Goal: Task Accomplishment & Management: Use online tool/utility

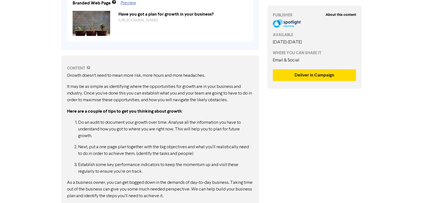
scroll to position [235, 0]
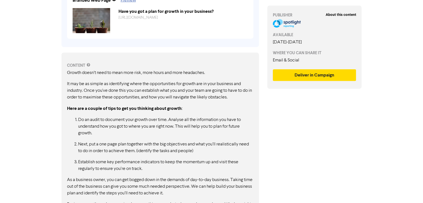
click at [96, 60] on div "CONTENT Growth doesn’t need to mean more risk, more hours and more headaches. I…" at bounding box center [160, 153] width 198 height 201
drag, startPoint x: 66, startPoint y: 73, endPoint x: 117, endPoint y: 89, distance: 53.9
click at [117, 89] on div "CONTENT Growth doesn’t need to mean more risk, more hours and more headaches. I…" at bounding box center [160, 153] width 198 height 201
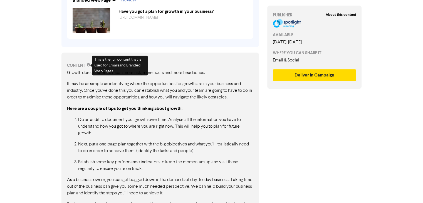
click at [86, 67] on div "CONTENT" at bounding box center [160, 66] width 186 height 6
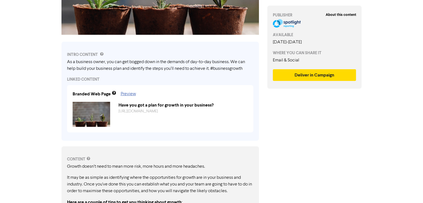
scroll to position [141, 0]
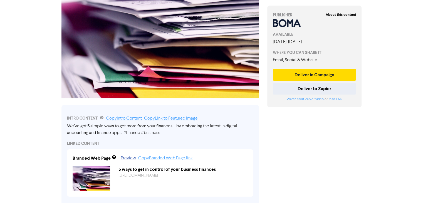
scroll to position [19, 0]
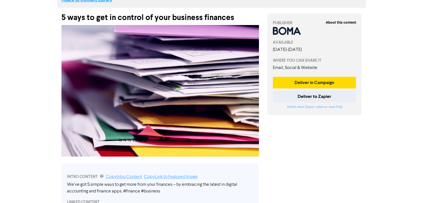
click at [105, 1] on link "<< Back to Content Library" at bounding box center [86, 0] width 51 height 6
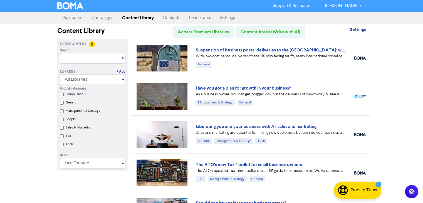
click at [70, 15] on link "Dashboard" at bounding box center [72, 17] width 30 height 11
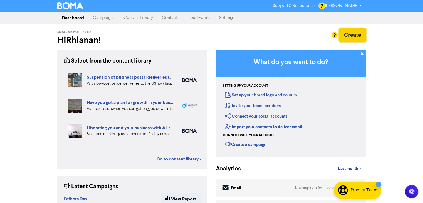
click at [347, 35] on button "Create" at bounding box center [352, 34] width 27 height 13
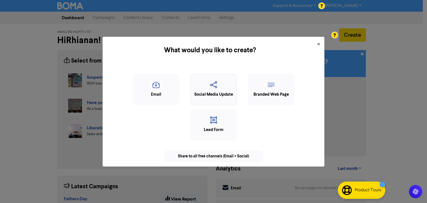
click at [208, 91] on icon "button" at bounding box center [214, 86] width 40 height 11
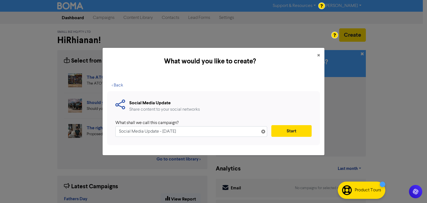
drag, startPoint x: 198, startPoint y: 132, endPoint x: 52, endPoint y: 149, distance: 146.9
click at [52, 149] on div "What would you like to create? × < Back Social Media Update Share content to yo…" at bounding box center [213, 101] width 427 height 203
type input "receipts"
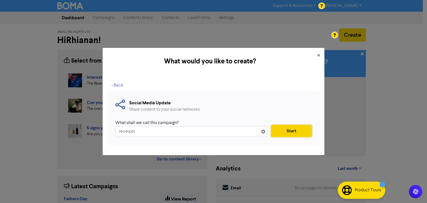
click at [300, 127] on button "Start" at bounding box center [292, 131] width 40 height 12
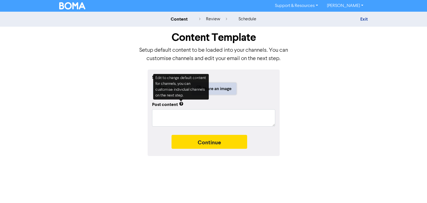
click at [221, 89] on button "Share an image" at bounding box center [214, 89] width 45 height 12
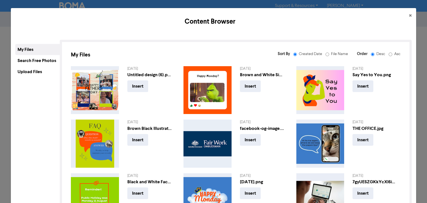
click at [48, 72] on div "Upload Files" at bounding box center [37, 71] width 45 height 11
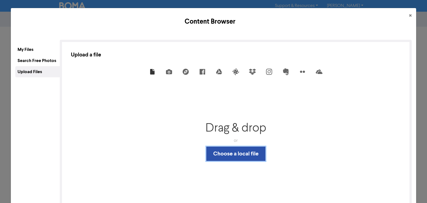
click at [250, 154] on button "Choose a local file" at bounding box center [235, 154] width 59 height 14
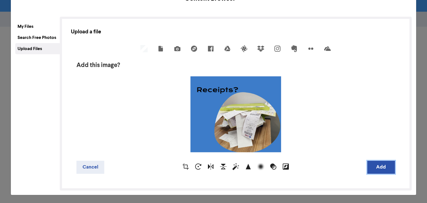
click at [379, 167] on button "Add" at bounding box center [382, 167] width 28 height 13
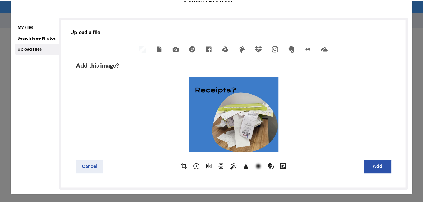
scroll to position [0, 0]
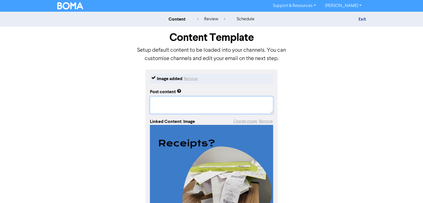
click at [159, 99] on textarea at bounding box center [211, 105] width 123 height 17
type textarea "x"
type textarea "I"
type textarea "x"
type textarea "Is"
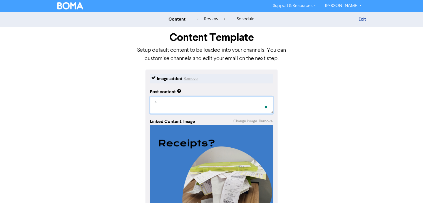
type textarea "x"
type textarea "Is"
type textarea "x"
type textarea "Is t"
type textarea "x"
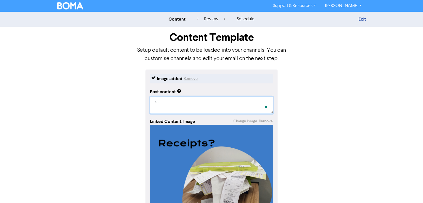
type textarea "Is th"
type textarea "x"
type textarea "Is thi"
type textarea "x"
type textarea "Is this"
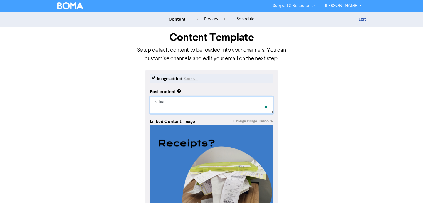
type textarea "x"
type textarea "Is this"
type textarea "x"
type textarea "Is this y"
type textarea "x"
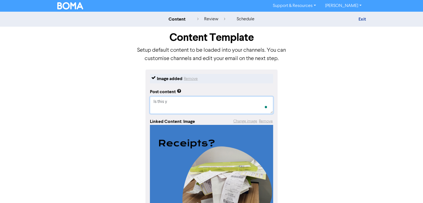
type textarea "Is this yo"
type textarea "x"
type textarea "Is this you"
type textarea "x"
type textarea "Is this you"
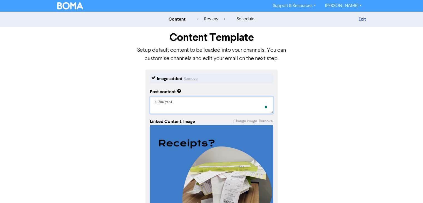
type textarea "x"
type textarea "Is this you"
type textarea "x"
type textarea "Is this you?"
type textarea "x"
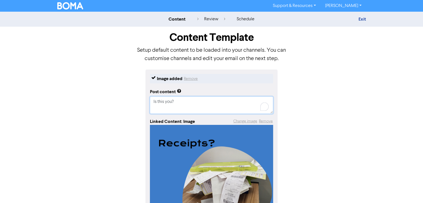
type textarea "Is this you?"
type textarea "x"
type textarea "Is this you?"
type textarea "x"
type textarea "Is this you?"
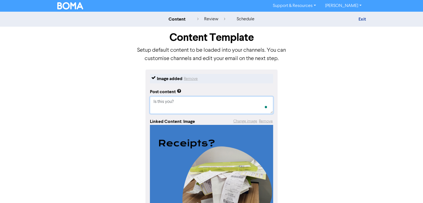
type textarea "x"
type textarea "Is this you?"
type textarea "x"
type textarea "Is this you? L"
type textarea "x"
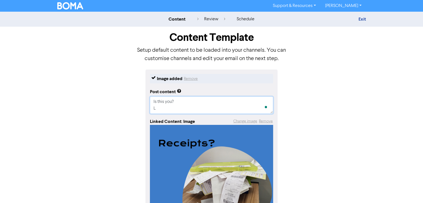
type textarea "Is this you? Le"
type textarea "x"
type textarea "Is this you? Let"
type textarea "x"
type textarea "Is this you? Lets"
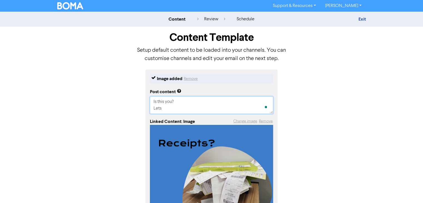
type textarea "x"
type textarea "Is this you? Lets"
type textarea "x"
type textarea "Is this you? Lets u"
type textarea "x"
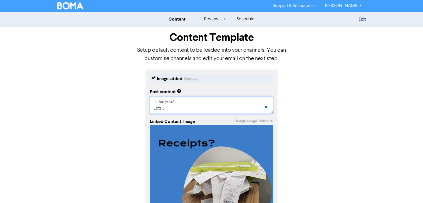
type textarea "Is this you? Lets us"
type textarea "x"
type textarea "Is this you? Lets us"
type textarea "x"
type textarea "Is this you? Lets us h"
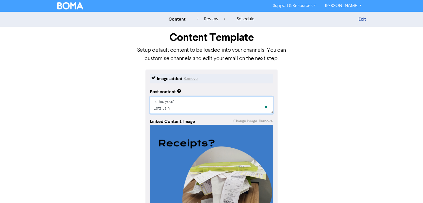
type textarea "x"
type textarea "Is this you? Lets us he"
type textarea "x"
type textarea "Is this you? Lets us hel"
type textarea "x"
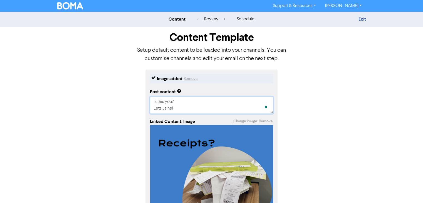
type textarea "Is this you? Lets us help"
type textarea "x"
type textarea "Is this you? Lets us help"
type textarea "x"
type textarea "Is this you? Lets us help y"
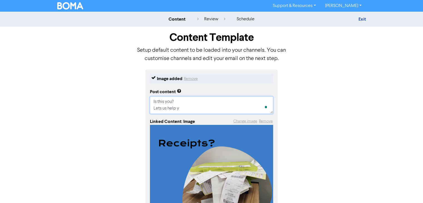
type textarea "x"
type textarea "Is this you? Lets us help yo"
type textarea "x"
type textarea "Is this you? Lets us help you"
type textarea "x"
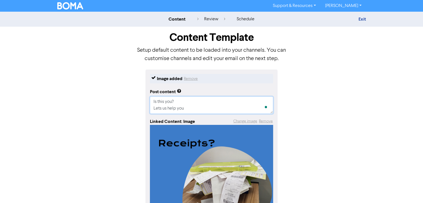
type textarea "Is this you? Lets us help you"
type textarea "x"
type textarea "Is this you? Lets us help you g"
type textarea "x"
type textarea "Is this you? Lets us help you ge"
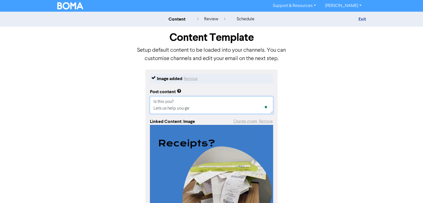
type textarea "x"
type textarea "Is this you? Lets us help you get"
type textarea "x"
type textarea "Is this you? Lets us help you get"
type textarea "x"
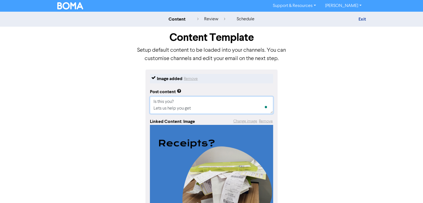
type textarea "Is this you? Lets us help you get b"
type textarea "x"
type textarea "Is this you? Lets us help you get ba"
type textarea "x"
type textarea "Is this you? Lets us help you get bac"
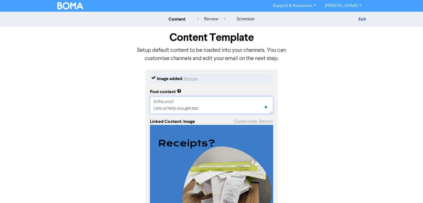
type textarea "x"
type textarea "Is this you? Lets us help you get bacj"
type textarea "x"
type textarea "Is this you? Lets us help you get bacj"
type textarea "x"
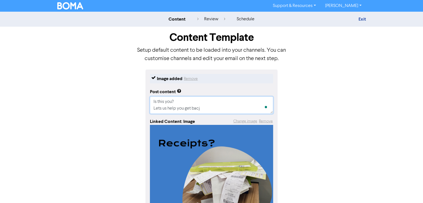
type textarea "Is this you? Lets us help you get bacj"
type textarea "x"
type textarea "Is this you? Lets us help you get bac"
type textarea "x"
type textarea "Is this you? Lets us help you get back"
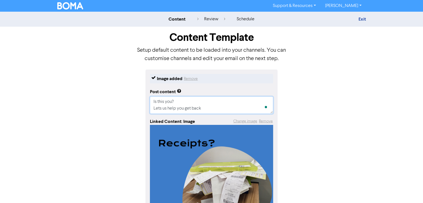
type textarea "x"
type textarea "Is this you? Lets us help you get back"
type textarea "x"
type textarea "Is this you? Lets us help you get back o"
type textarea "x"
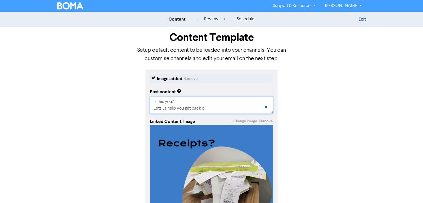
type textarea "Is this you? Lets us help you get back on"
type textarea "x"
type textarea "Is this you? Lets us help you get back on"
type textarea "x"
type textarea "Is this you? Lets us help you get back on t"
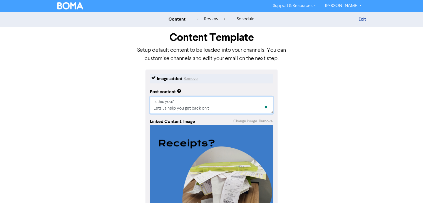
type textarea "x"
type textarea "Is this you? Lets us help you get back on tr"
type textarea "x"
type textarea "Is this you? Lets us help you get back on tra"
type textarea "x"
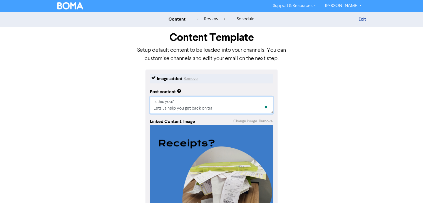
type textarea "Is this you? Lets us help you get back on trac"
type textarea "x"
type textarea "Is this you? Lets us help you get back on track"
type textarea "x"
type textarea "Is this you? Lets us help you get back on track"
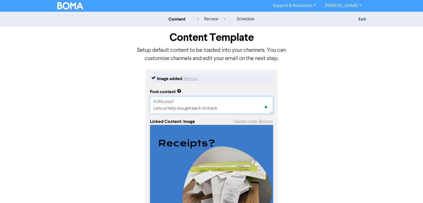
type textarea "x"
type textarea "Is this you? Lets us help you get back on track"
type textarea "x"
type textarea "Is this you? Lets us help you get back on track."
type textarea "x"
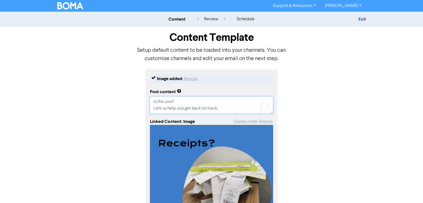
type textarea "Is this you? Lets us help you get back on track."
type textarea "x"
type textarea "Is this you? Lets us help you get back on track."
type textarea "x"
type textarea "Is this you? Lets us help you get back on track"
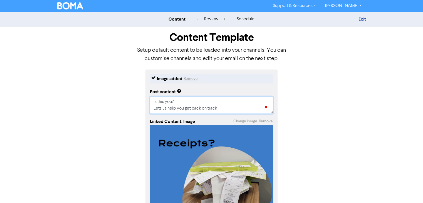
type textarea "x"
type textarea "Is this you? Lets us help you get back on track,"
type textarea "x"
type textarea "Is this you? Lets us help you get back on track,"
type textarea "x"
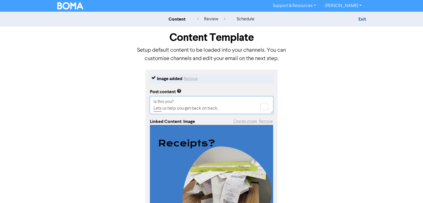
type textarea "Is this you? Lets us help you get back on track,"
type textarea "x"
type textarea "Is this you? Lets us help you get back on track"
type textarea "x"
type textarea "Is this you? Lets us help you get back on track."
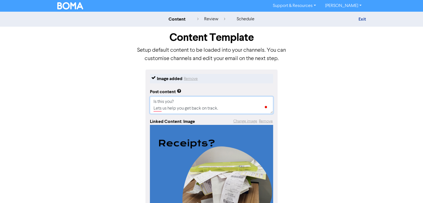
type textarea "x"
type textarea "Is this you? Lets us help you get back on track."
type textarea "x"
type textarea "Is this you? Lets us help you get back on track."
type textarea "x"
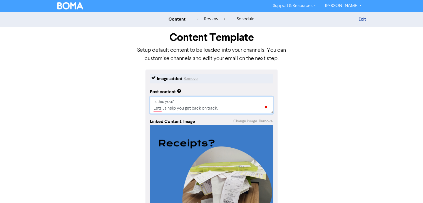
type textarea "Is this you? Lets us help you get back on track"
type textarea "x"
type textarea "Is this you? Lets us help you get back on track"
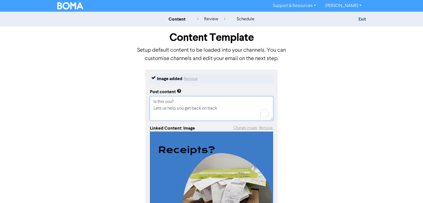
type textarea "x"
type textarea "Is this you? Lets us help you get back on track ca"
type textarea "x"
type textarea "Is this you? Lets us help you get back on track cal"
type textarea "x"
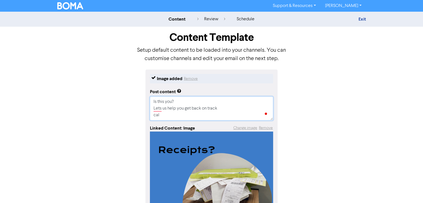
type textarea "Is this you? Lets us help you get back on track call"
type textarea "x"
type textarea "Is this you? Lets us help you get back on track call"
type textarea "x"
type textarea "Is this you? Lets us help you get back on track call"
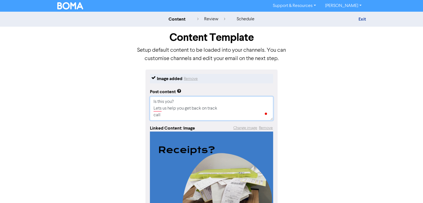
type textarea "x"
type textarea "Is this you? Lets us help you get back on track cal"
type textarea "x"
type textarea "Is this you? Lets us help you get back on track ca"
type textarea "x"
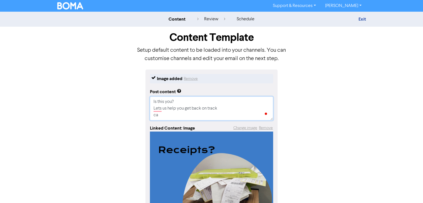
type textarea "Is this you? Lets us help you get back on track c"
type textarea "x"
type textarea "Is this you? Lets us help you get back on track"
type textarea "x"
type textarea "Is this you? Lets us help you get back on track C"
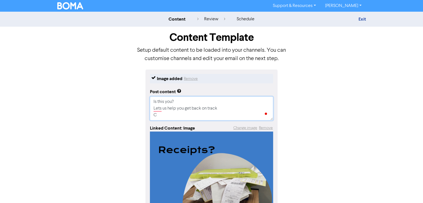
type textarea "x"
type textarea "Is this you? Lets us help you get back on track Co"
type textarea "x"
type textarea "Is this you? Lets us help you get back on track Con"
type textarea "x"
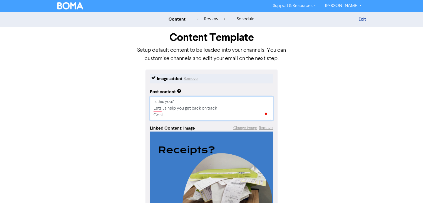
type textarea "Is this you? Lets us help you get back on track Conta"
type textarea "x"
type textarea "Is this you? Lets us help you get back on track Contac"
type textarea "x"
type textarea "Is this you? Lets us help you get back on track Contact"
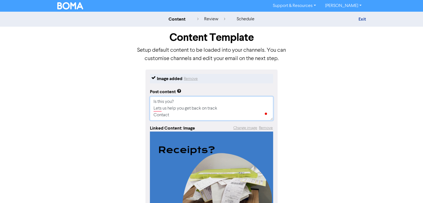
type textarea "x"
type textarea "Is this you? Lets us help you get back on track Contact"
type textarea "x"
type textarea "Is this you? Lets us help you get back on track Contact u"
type textarea "x"
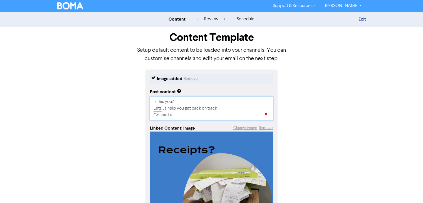
type textarea "Is this you? Lets us help you get back on track Contact us"
type textarea "x"
type textarea "Is this you? Lets us help you get back on track Contact us"
type textarea "x"
type textarea "Is this you? Lets us help you get back on track Contact us t"
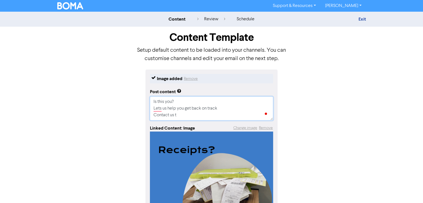
type textarea "x"
type textarea "Is this you? Lets us help you get back on track Contact us to"
type textarea "x"
type textarea "Is this you? Lets us help you get back on track Contact us tod"
type textarea "x"
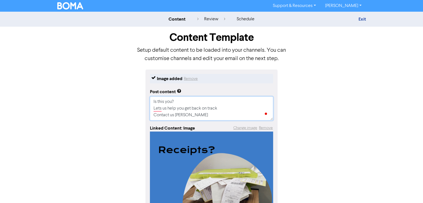
type textarea "Is this you? Lets us help you get back on track Contact us toda"
type textarea "x"
type textarea "Is this you? Lets us help you get back on track Contact us today"
type textarea "x"
type textarea "Is this you? Lets us help you get back on track Contact us today"
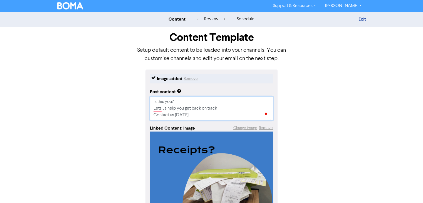
type textarea "x"
type textarea "Is this you? Lets us help you get back on track Contact us today o"
type textarea "x"
type textarea "Is this you? Lets us help you get back on track Contact us today og"
type textarea "x"
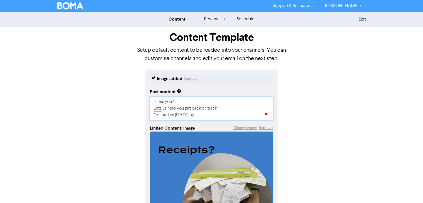
type textarea "Is this you? Lets us help you get back on track Contact us today ogn"
type textarea "x"
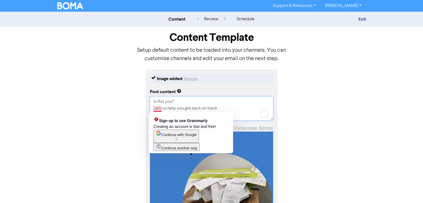
click at [160, 110] on textarea "Is this you? Lets us help you get back on track Contact us today" at bounding box center [211, 109] width 123 height 24
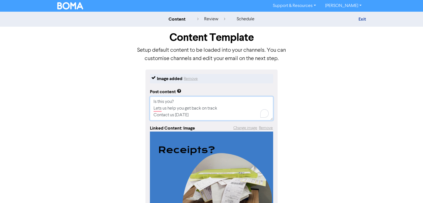
click at [167, 109] on textarea "Is this you? Lets us help you get back on track Contact us today" at bounding box center [211, 109] width 123 height 24
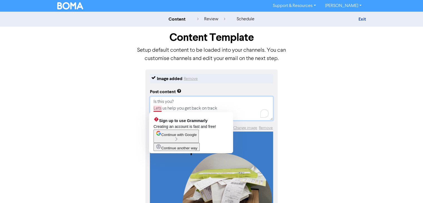
drag, startPoint x: 219, startPoint y: 107, endPoint x: 160, endPoint y: 109, distance: 59.0
click at [160, 109] on textarea "Is this you? Lets us help you get back on track Contact us today" at bounding box center [211, 109] width 123 height 24
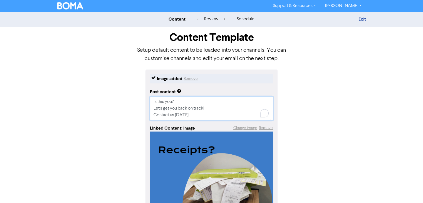
click at [192, 117] on textarea "Is this you? Let's get you back on track! Contact us today" at bounding box center [211, 109] width 123 height 24
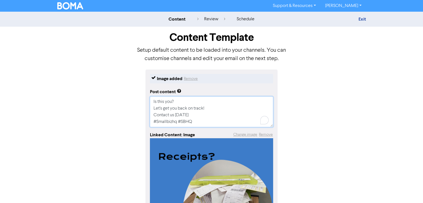
click at [193, 113] on textarea "Is this you? Let's get you back on track! Contact us today #Smallbizhq #SBHQ" at bounding box center [211, 112] width 123 height 31
paste textarea "0412 687 323"
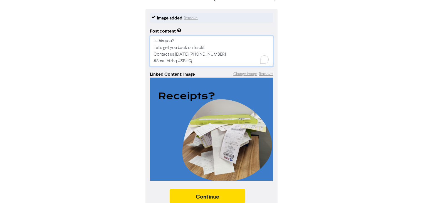
scroll to position [68, 0]
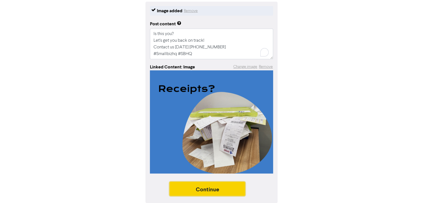
click at [207, 189] on button "Continue" at bounding box center [208, 189] width 76 height 14
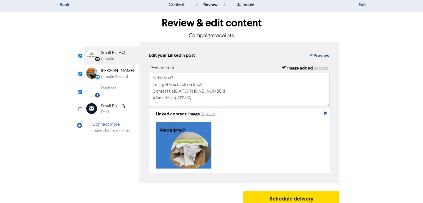
scroll to position [21, 0]
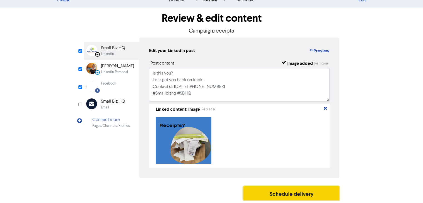
click at [305, 189] on button "Schedule delivery" at bounding box center [291, 193] width 96 height 14
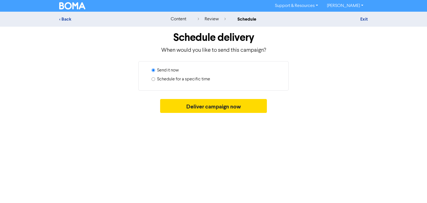
click at [152, 78] on input "Schedule for a specific time" at bounding box center [154, 79] width 4 height 4
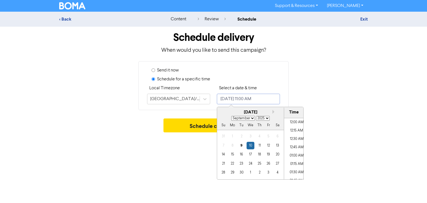
click at [272, 102] on input "September 10, 2025 11:00 AM" at bounding box center [248, 99] width 63 height 11
click at [250, 144] on div "10" at bounding box center [251, 146] width 8 height 8
click at [296, 163] on li "06:30 AM" at bounding box center [296, 166] width 25 height 8
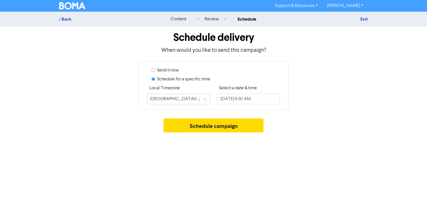
click at [190, 154] on div "Support & Resources Video Tutorials FAQ & Guides Marketing Education Rhianan Jo…" at bounding box center [213, 101] width 427 height 203
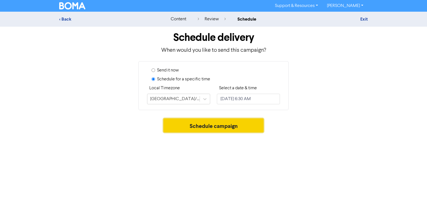
click at [191, 126] on button "Schedule campaign" at bounding box center [214, 126] width 100 height 14
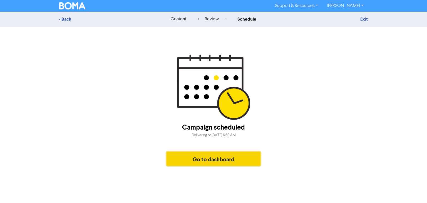
click at [234, 159] on button "Go to dashboard" at bounding box center [214, 159] width 94 height 14
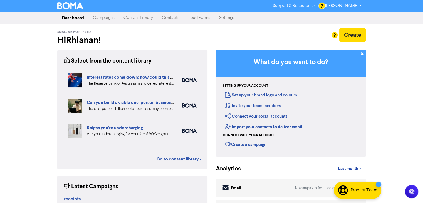
click at [100, 19] on link "Campaigns" at bounding box center [103, 17] width 31 height 11
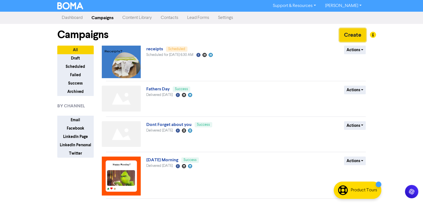
click at [353, 32] on button "Create" at bounding box center [352, 34] width 27 height 13
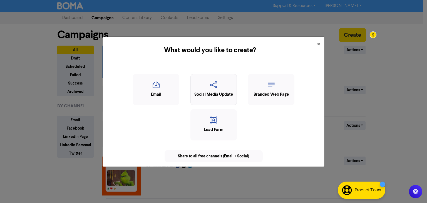
click at [229, 90] on icon "button" at bounding box center [214, 86] width 40 height 11
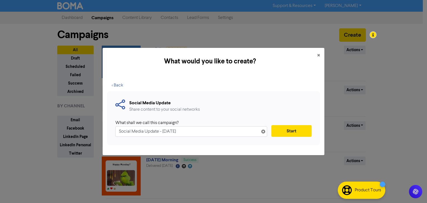
drag, startPoint x: 200, startPoint y: 127, endPoint x: 51, endPoint y: 164, distance: 153.6
click at [51, 164] on div "What would you like to create? × < Back Social Media Update Share content to yo…" at bounding box center [213, 101] width 427 height 203
click at [302, 131] on button "Start" at bounding box center [292, 131] width 40 height 12
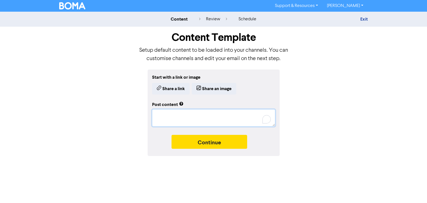
click at [158, 117] on textarea "To enrich screen reader interactions, please activate Accessibility in Grammarl…" at bounding box center [213, 117] width 123 height 17
paste textarea "Why choose us for your bookkeeping & payroll? ✔️ 10+ years of hands-on experien…"
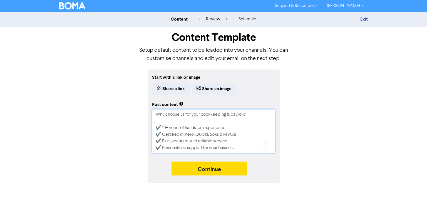
scroll to position [45, 0]
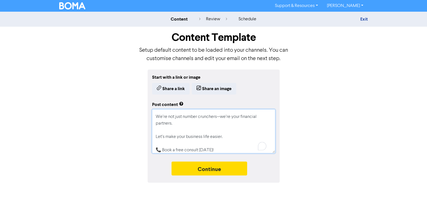
click at [221, 117] on textarea "Why choose us for your bookkeeping & payroll? ✔️ 10+ years of hands-on experien…" at bounding box center [213, 131] width 123 height 44
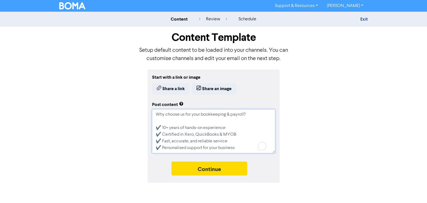
scroll to position [0, 0]
click at [185, 114] on textarea "Why choose us for your bookkeeping & payroll? ✔️ 10+ years of hands-on experien…" at bounding box center [213, 131] width 123 height 44
click at [168, 120] on textarea "Why choose Small Biz HQ for your bookkeeping & payroll? ✔️ 10+ years of hands-o…" at bounding box center [213, 131] width 123 height 44
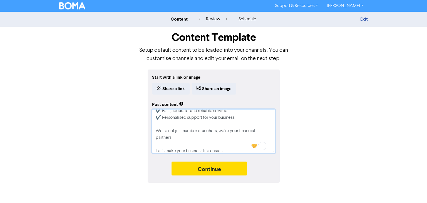
scroll to position [33, 0]
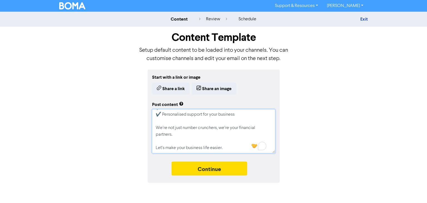
click at [174, 139] on textarea "Why choose Small Biz HQ for your bookkeeping & payroll? ✔️ 10+ years of hands-o…" at bounding box center [213, 131] width 123 height 44
click at [173, 133] on textarea "Why choose Small Biz HQ for your bookkeeping & payroll? ✔️ 10+ years of hands-o…" at bounding box center [213, 131] width 123 height 44
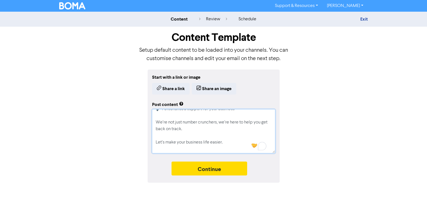
scroll to position [47, 0]
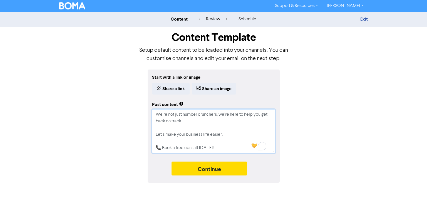
drag, startPoint x: 215, startPoint y: 145, endPoint x: 148, endPoint y: 151, distance: 67.1
click at [148, 151] on div "Start with a link or image Share a link Share an image Post content Why choose …" at bounding box center [214, 126] width 132 height 113
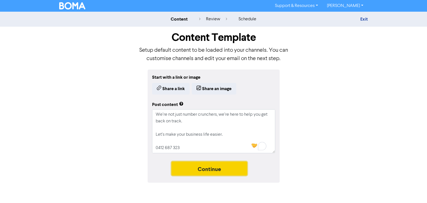
click at [205, 167] on button "Continue" at bounding box center [210, 169] width 76 height 14
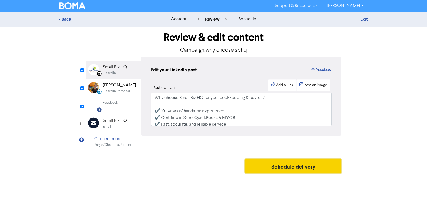
click at [260, 164] on button "Schedule delivery" at bounding box center [293, 166] width 96 height 14
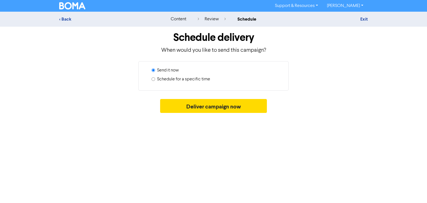
click at [154, 80] on input "Schedule for a specific time" at bounding box center [154, 79] width 4 height 4
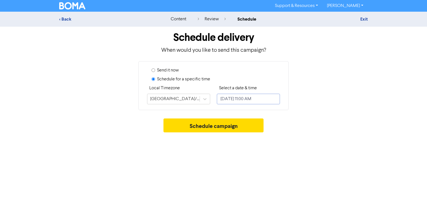
click at [257, 95] on input "September 10, 2025 11:00 AM" at bounding box center [248, 99] width 63 height 11
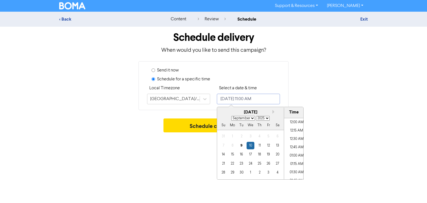
scroll to position [341, 0]
click at [260, 146] on div "11" at bounding box center [260, 146] width 8 height 8
click at [296, 126] on li "07:00 AM" at bounding box center [296, 127] width 25 height 8
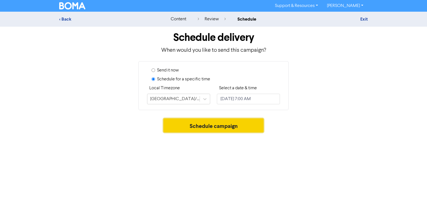
click at [189, 120] on button "Schedule campaign" at bounding box center [214, 126] width 100 height 14
